Goal: Browse casually

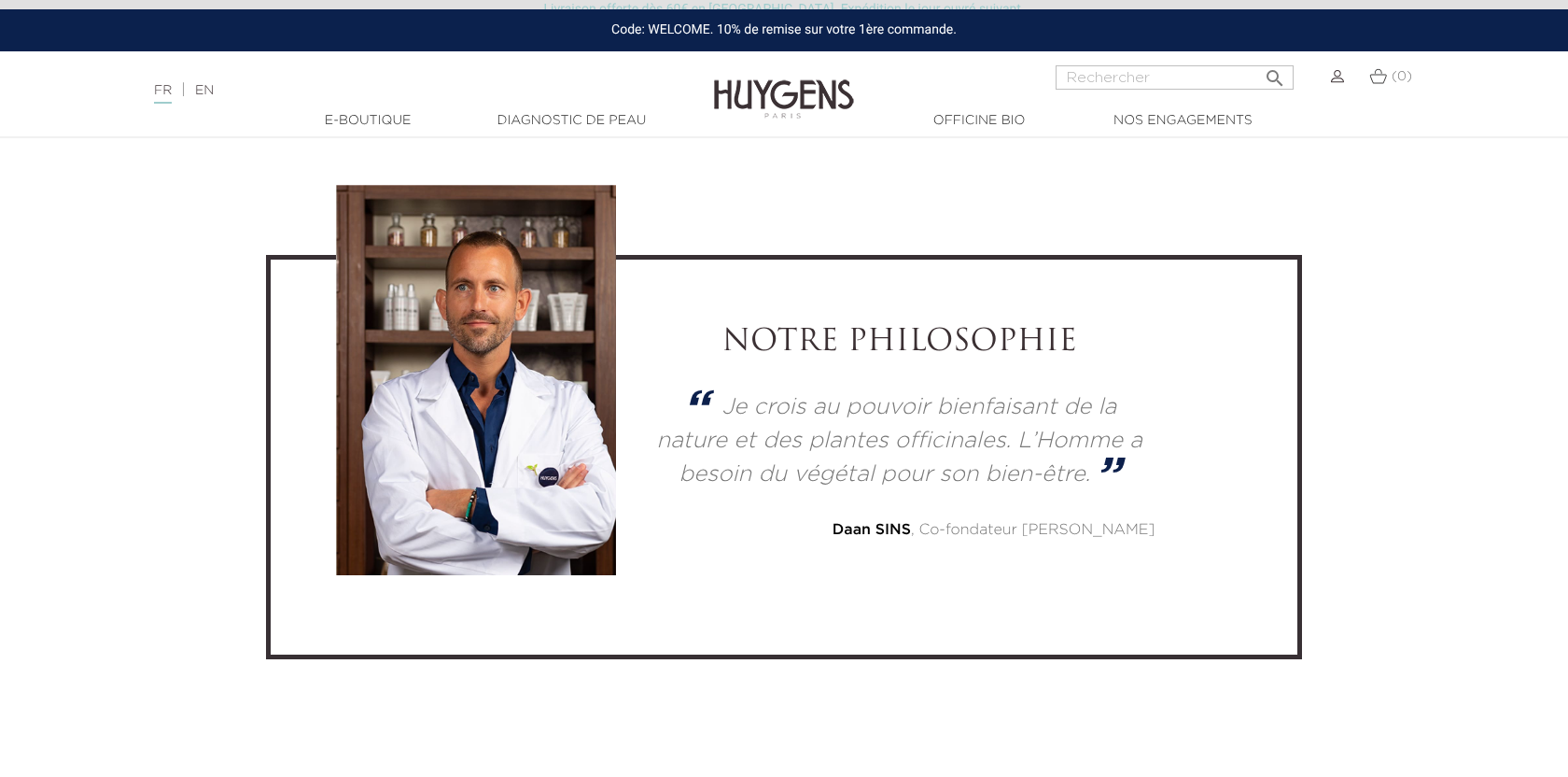
scroll to position [4933, 0]
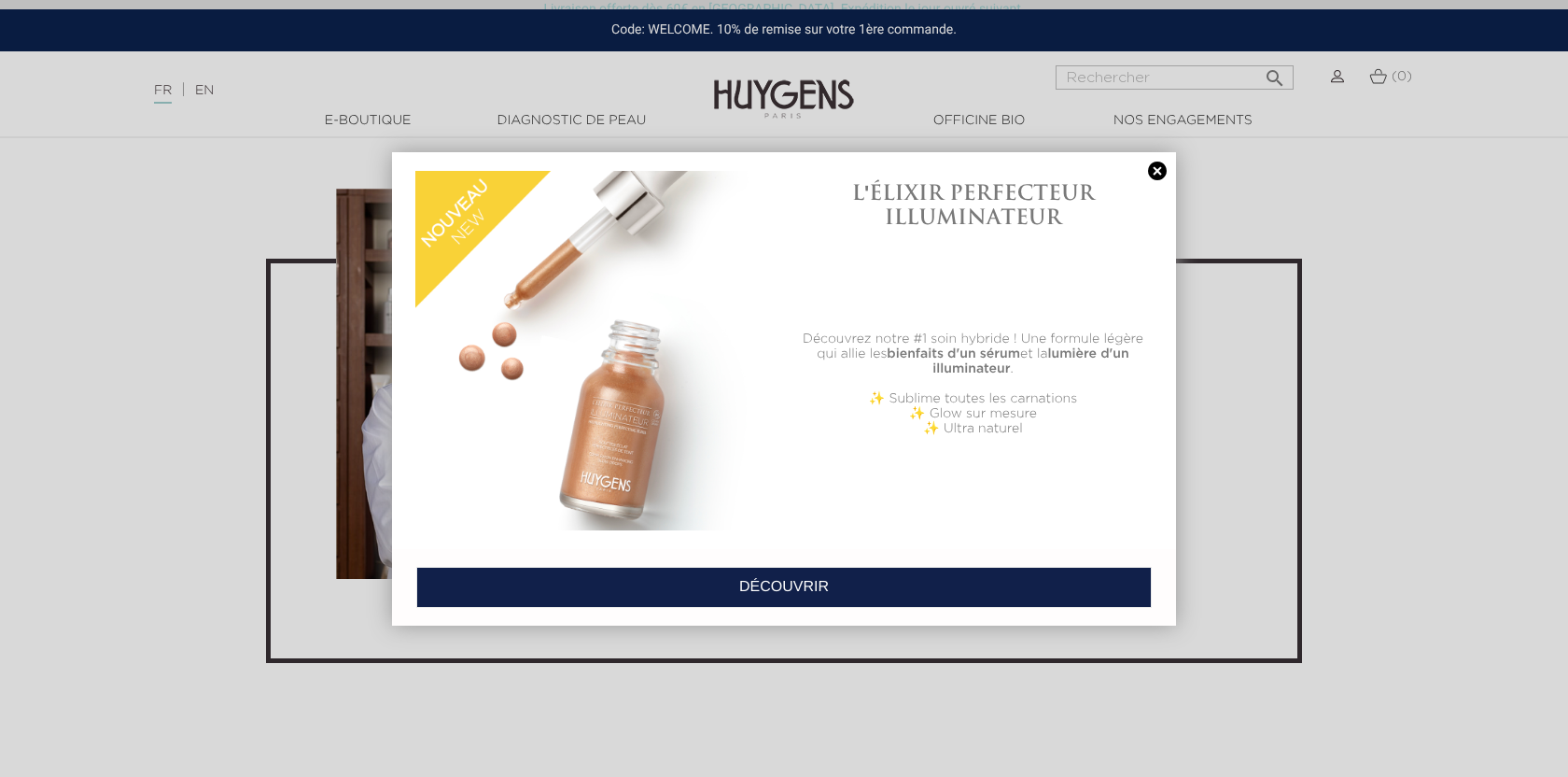
click at [1152, 171] on link at bounding box center [1157, 171] width 26 height 20
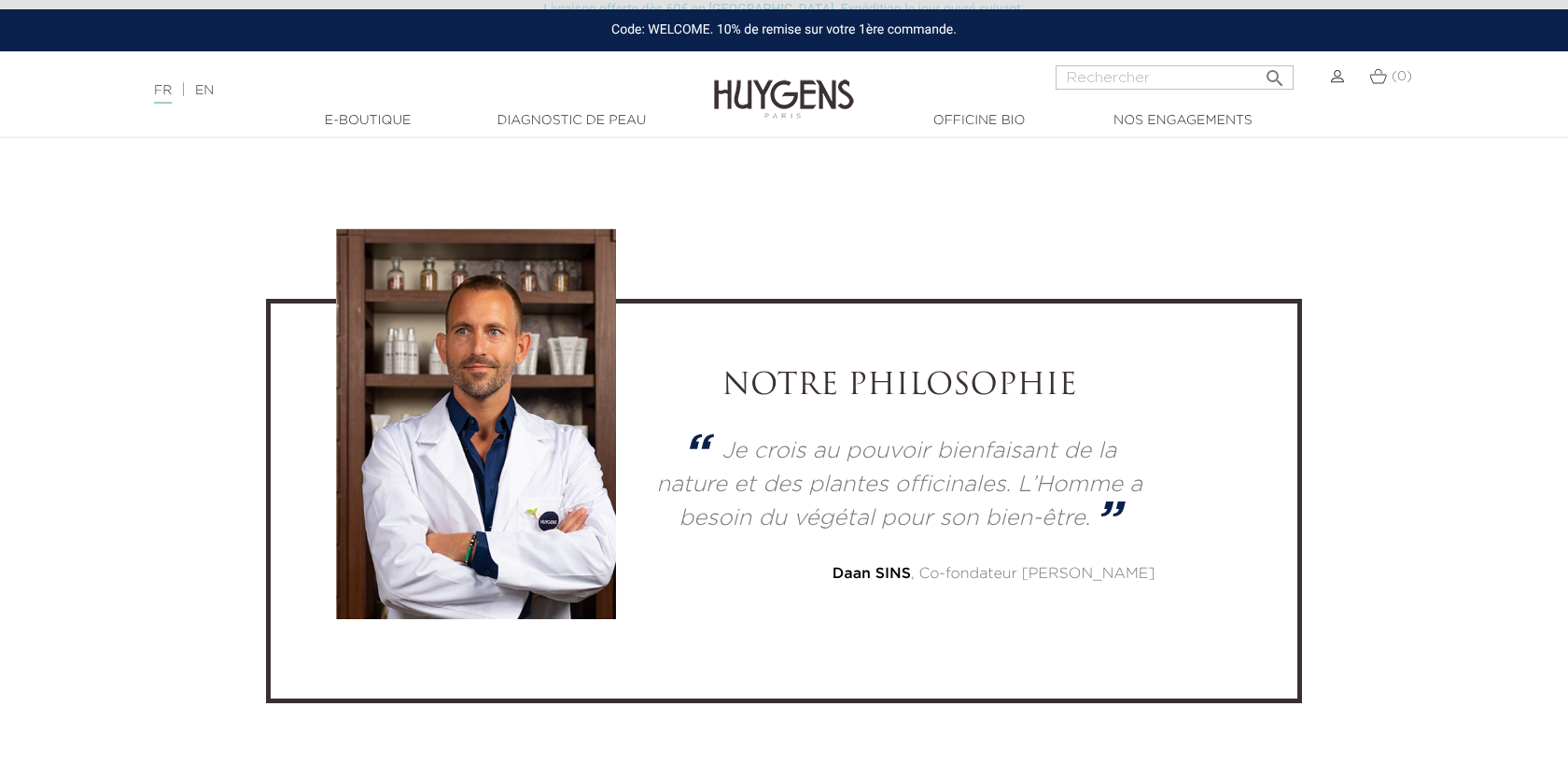
scroll to position [4891, 0]
click at [1083, 564] on div "[PERSON_NAME] , Co-fondateur [PERSON_NAME]" at bounding box center [898, 575] width 510 height 23
click at [911, 568] on strong "Daan SINS" at bounding box center [872, 574] width 79 height 15
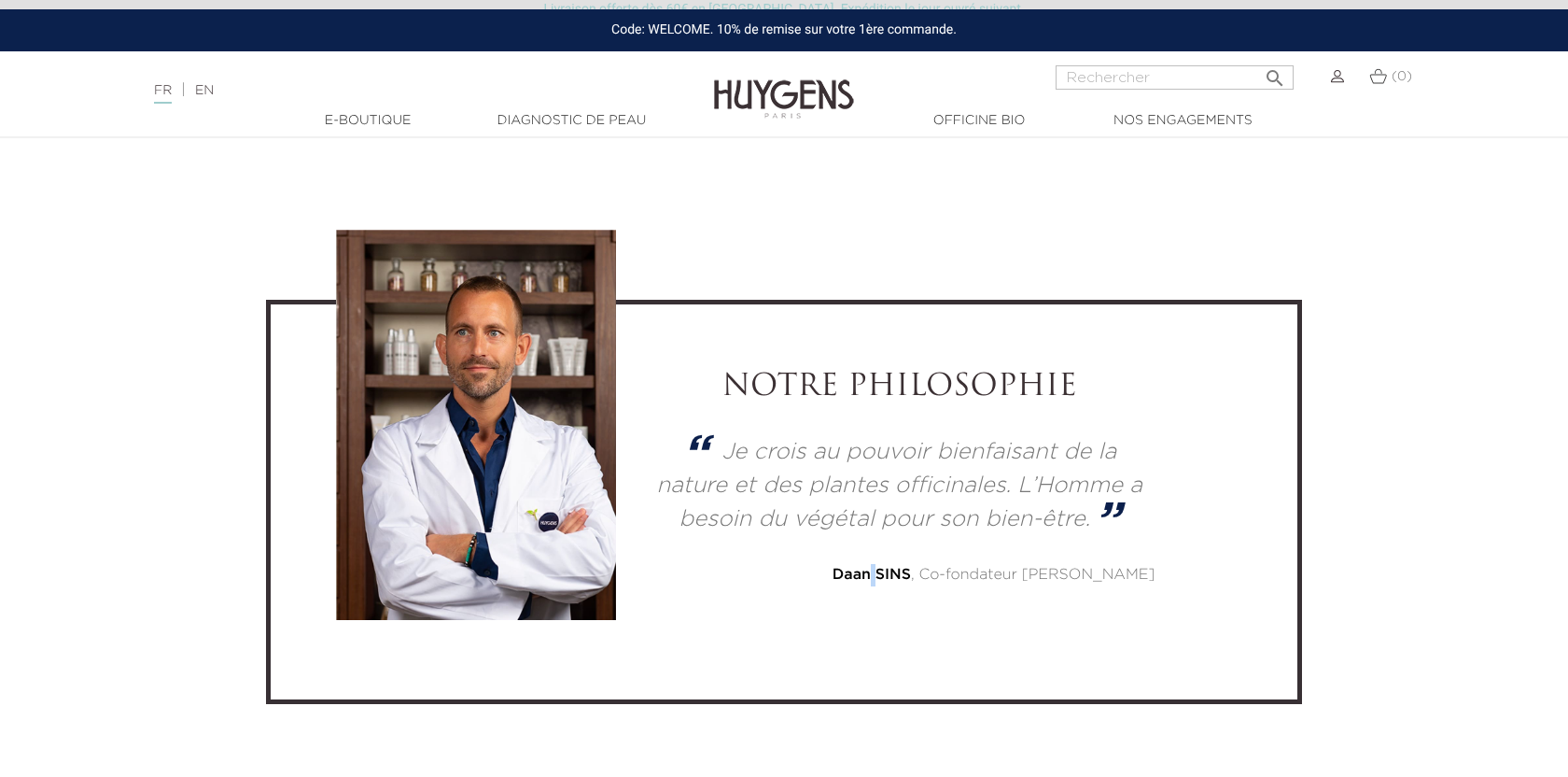
click at [911, 568] on strong "Daan SINS" at bounding box center [872, 574] width 79 height 15
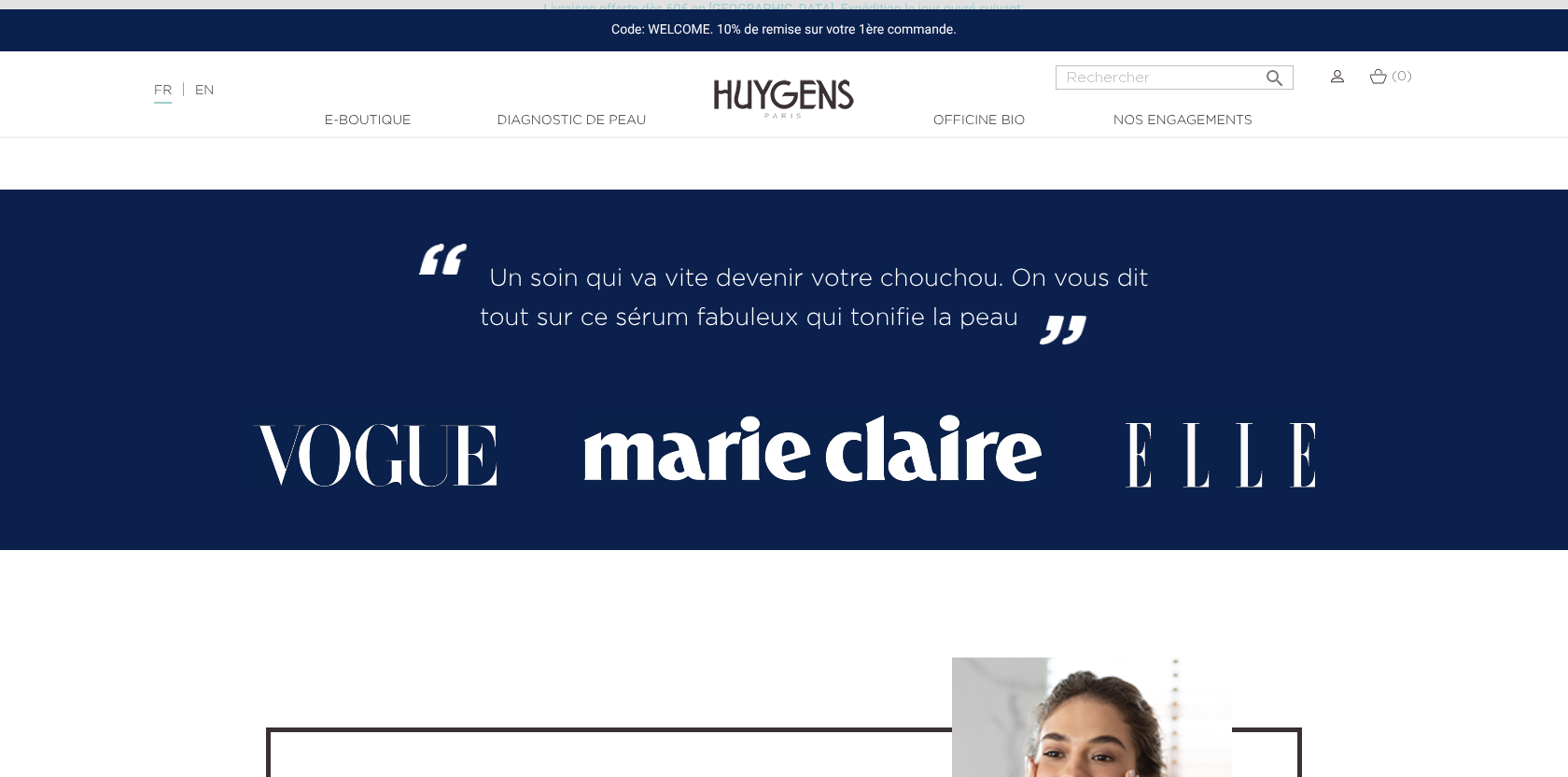
scroll to position [3318, 0]
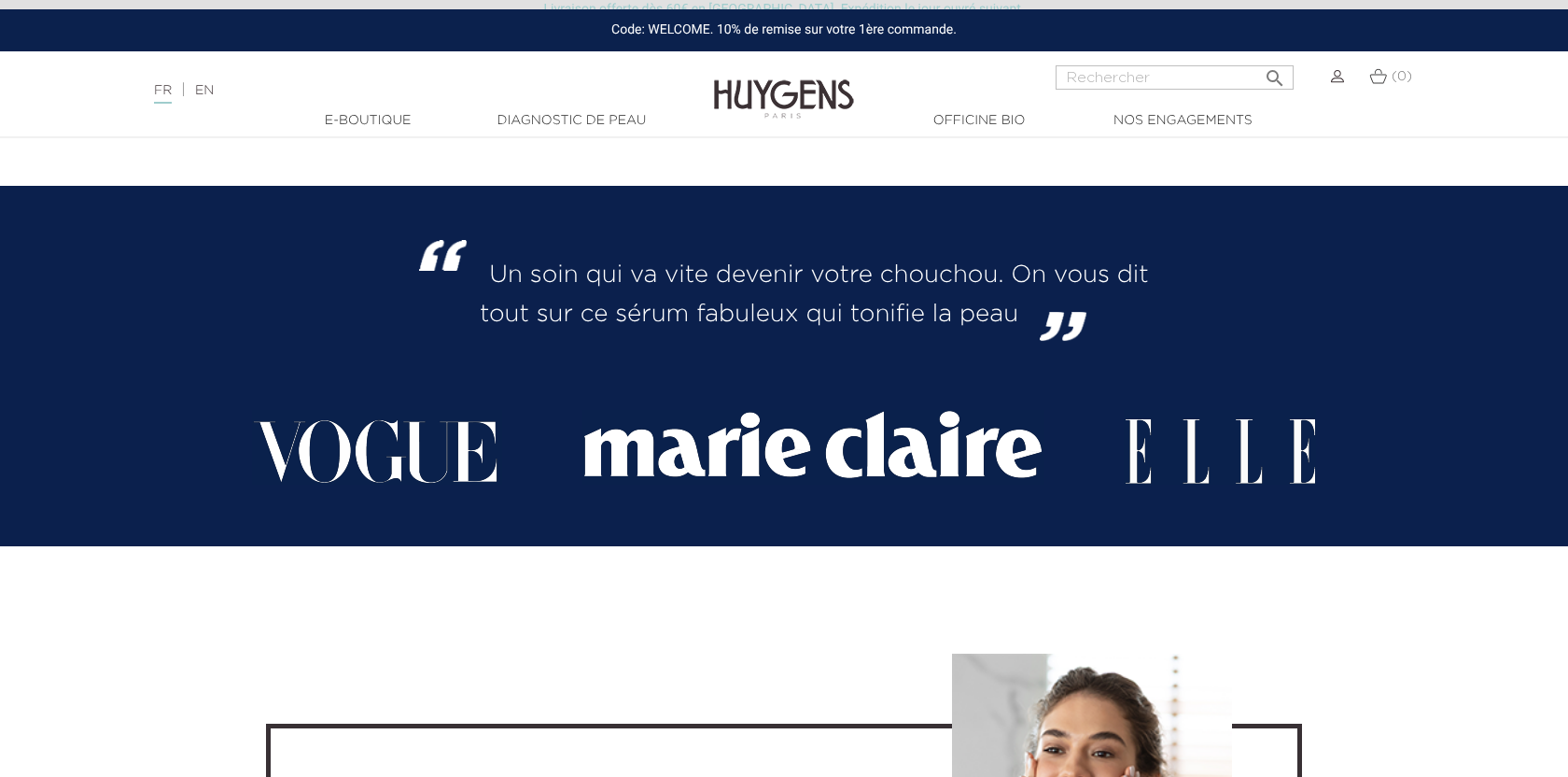
click at [1016, 174] on div "NOUVEAU ! Découvrez notre Élixir Perfecteur Illuminateur ! d é c o u v r i r FO…" at bounding box center [784, 237] width 1568 height 6775
